Goal: Navigation & Orientation: Find specific page/section

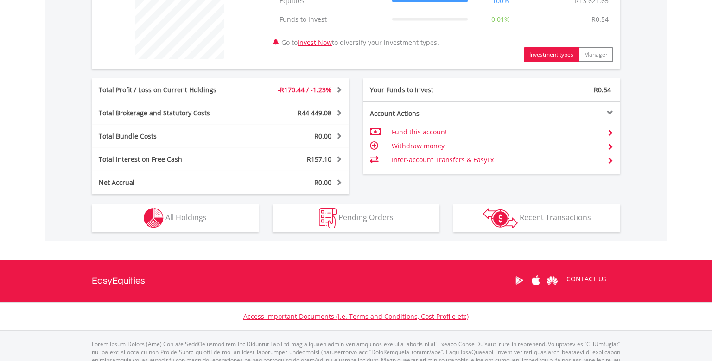
scroll to position [422, 0]
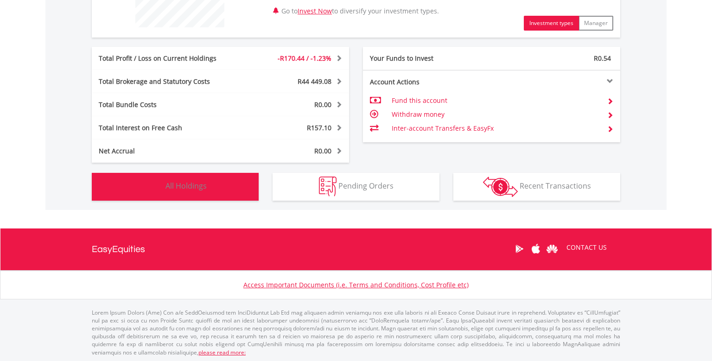
click at [155, 187] on img "button" at bounding box center [154, 187] width 20 height 20
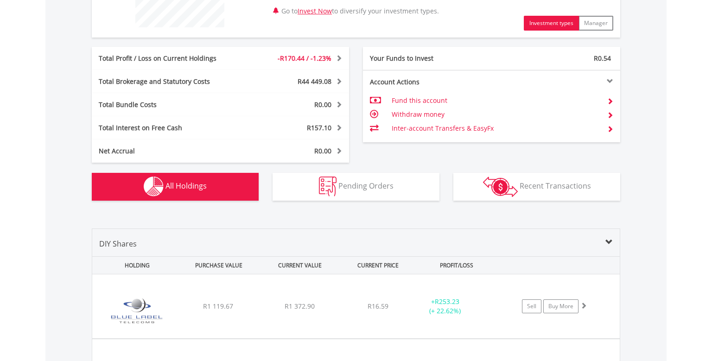
scroll to position [649, 0]
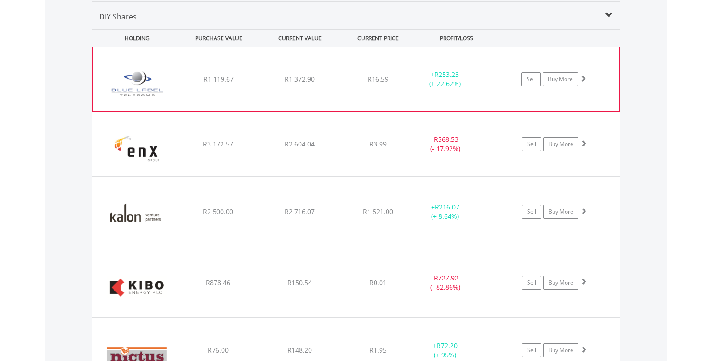
click at [584, 79] on span at bounding box center [583, 78] width 6 height 6
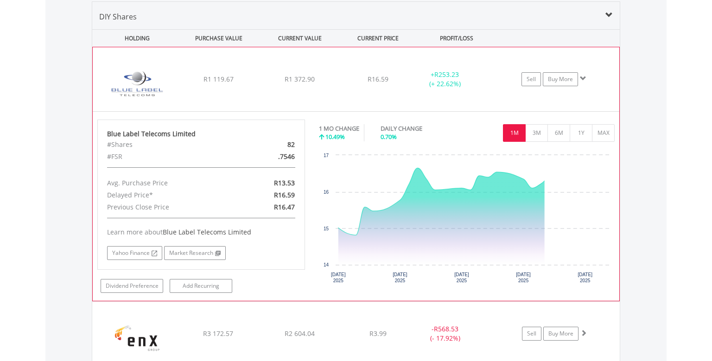
click at [584, 79] on span at bounding box center [583, 78] width 6 height 6
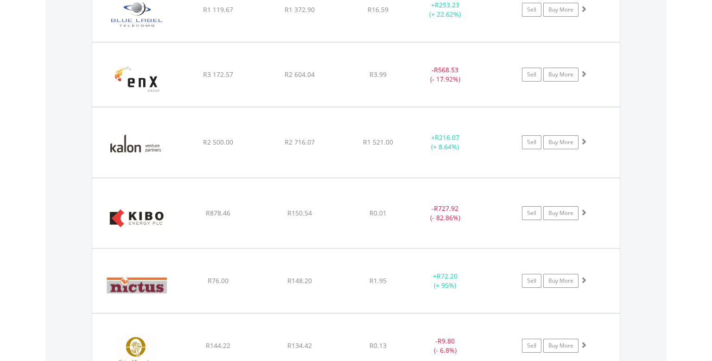
scroll to position [748, 0]
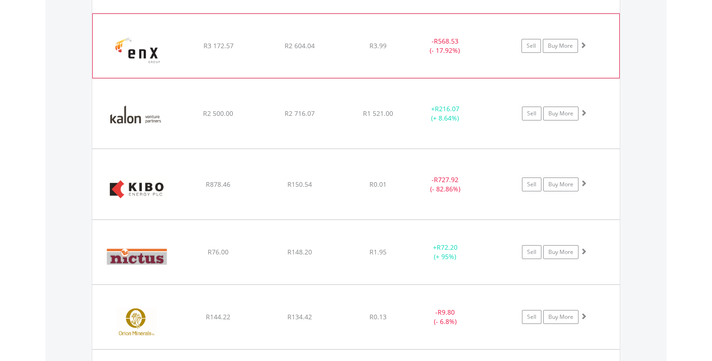
click at [584, 45] on span at bounding box center [583, 45] width 6 height 6
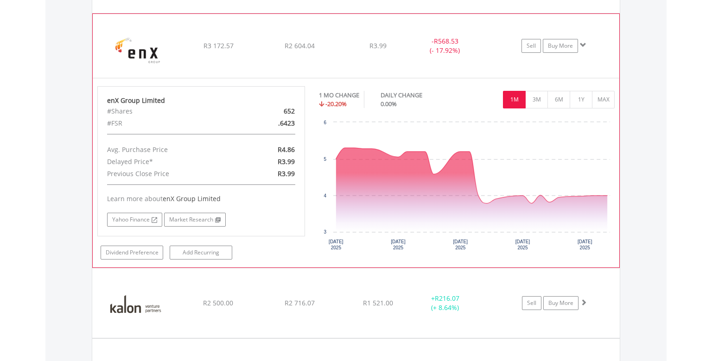
click at [584, 45] on span at bounding box center [583, 45] width 6 height 6
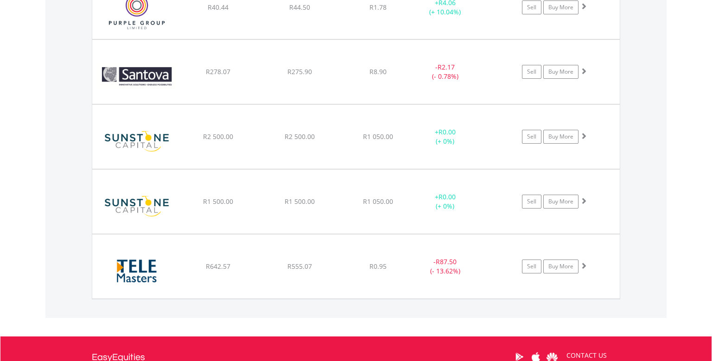
scroll to position [1188, 0]
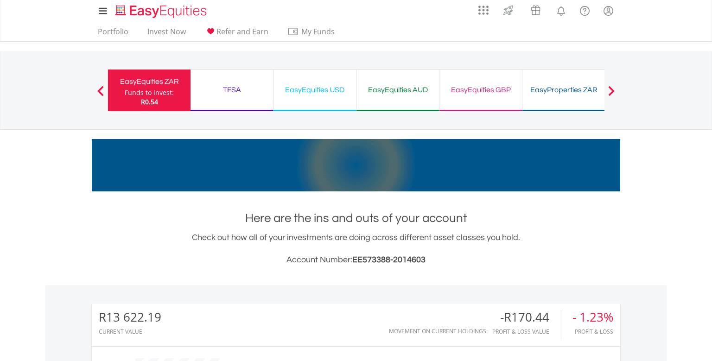
scroll to position [0, 0]
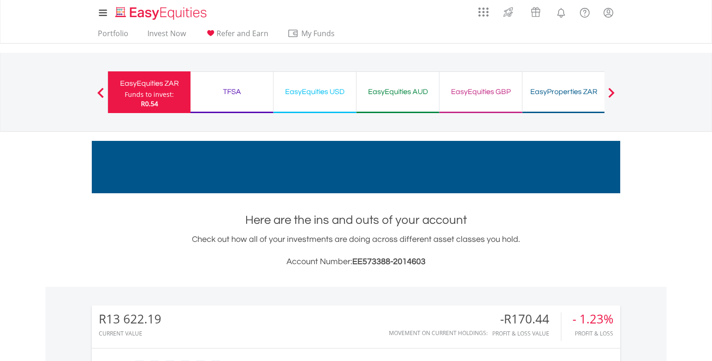
click at [240, 92] on div "TFSA" at bounding box center [231, 91] width 71 height 13
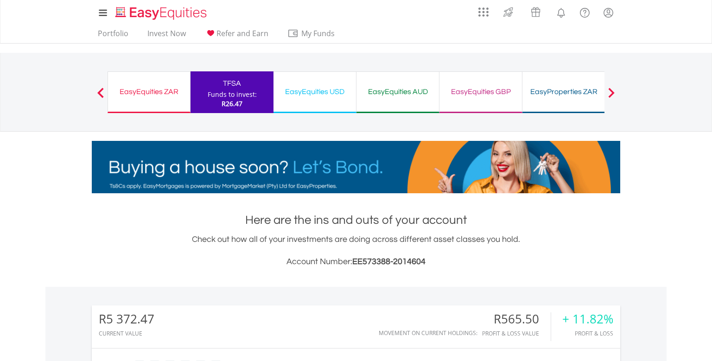
scroll to position [89, 176]
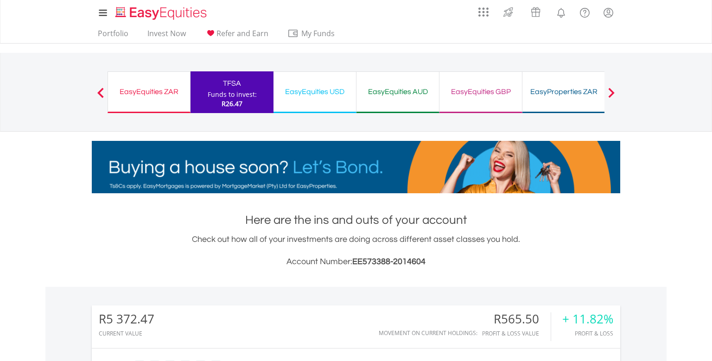
click at [121, 99] on div "EasyEquities ZAR Funds to invest: R26.47" at bounding box center [149, 92] width 83 height 42
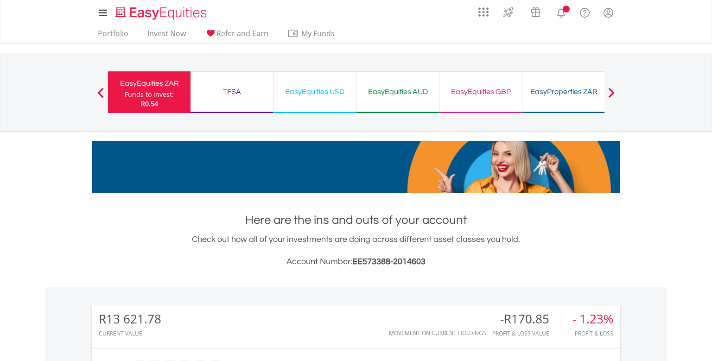
scroll to position [89, 176]
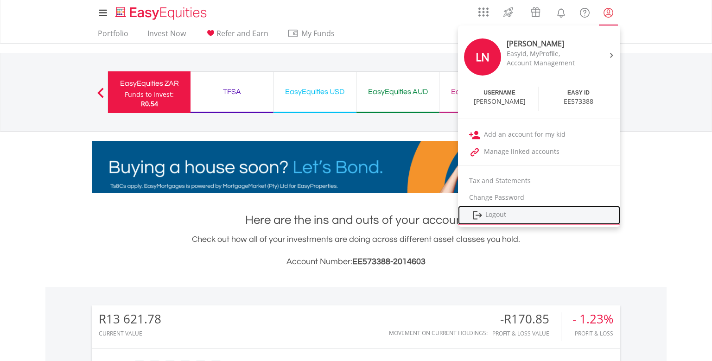
click at [509, 214] on link "Logout" at bounding box center [539, 215] width 162 height 19
